Goal: Register for event/course

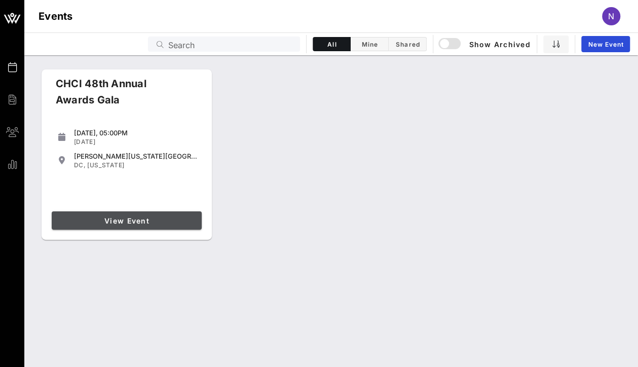
click at [163, 218] on span "View Event" at bounding box center [127, 220] width 142 height 9
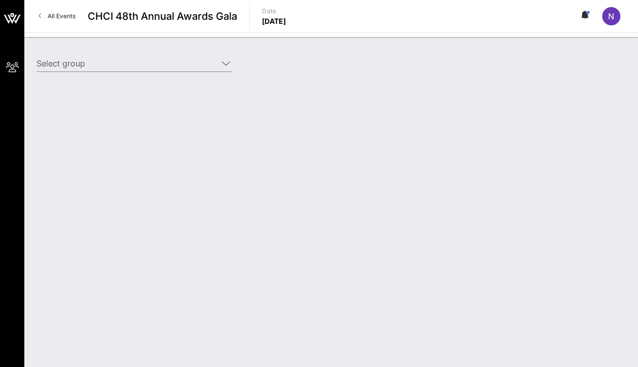
type input "CVS Health (CVS Health) [[PERSON_NAME], [PERSON_NAME][EMAIL_ADDRESS][PERSON_NAM…"
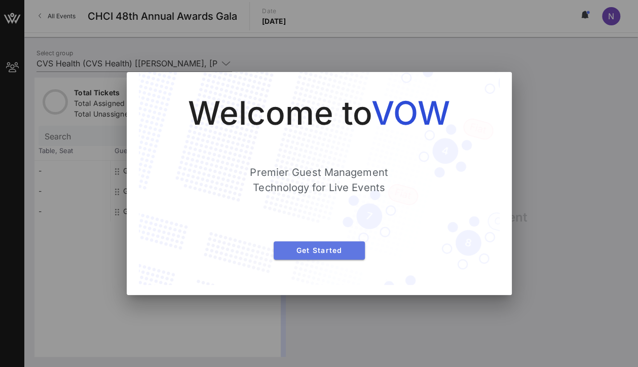
click at [305, 245] on button "Get Started" at bounding box center [318, 250] width 91 height 18
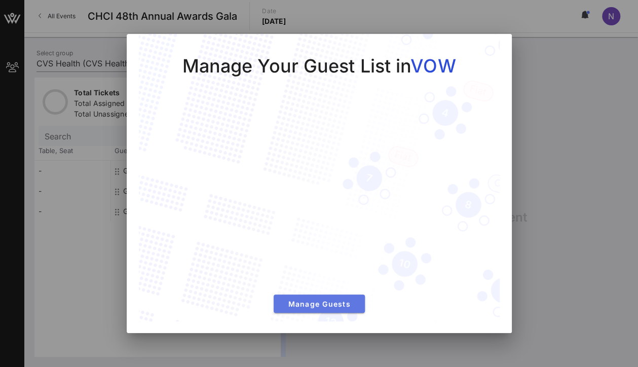
click at [301, 303] on span "Manage Guests" at bounding box center [319, 303] width 75 height 9
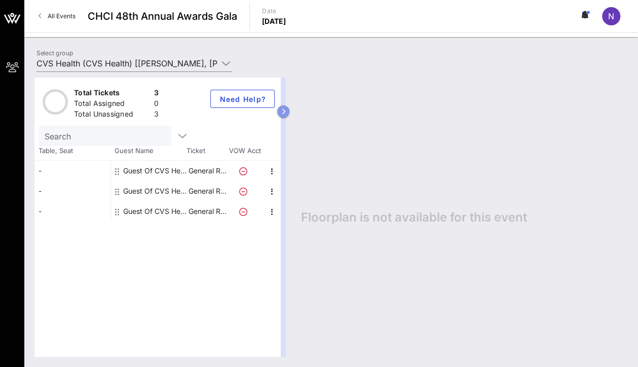
click at [284, 110] on icon "button" at bounding box center [283, 111] width 5 height 6
